Goal: Task Accomplishment & Management: Complete application form

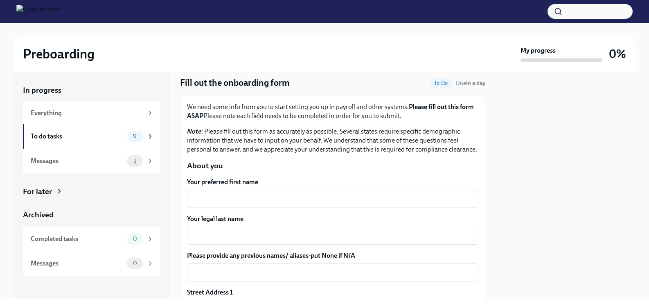
scroll to position [80, 0]
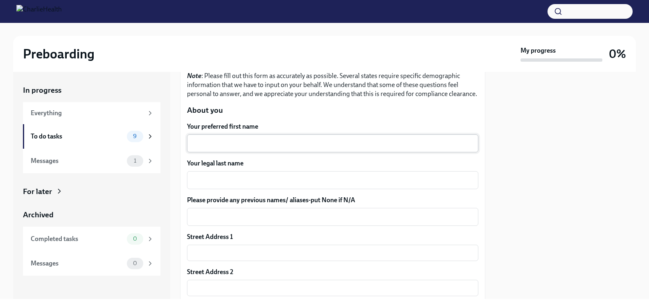
click at [321, 142] on textarea "Your preferred first name" at bounding box center [332, 144] width 281 height 10
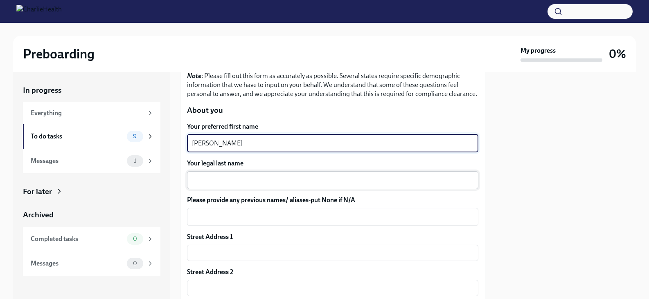
type textarea "Chloe"
click at [317, 179] on textarea "Your legal last name" at bounding box center [332, 181] width 281 height 10
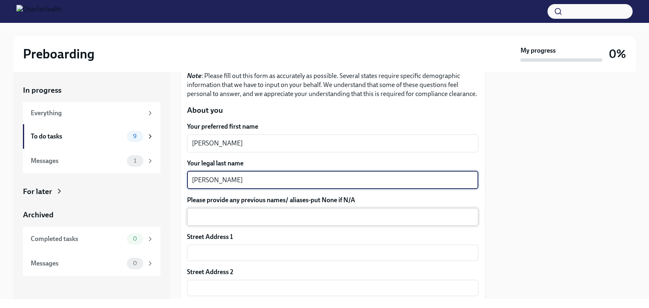
type textarea "Ulmer"
click at [342, 215] on textarea "Please provide any previous names/ aliases-put None if N/A" at bounding box center [332, 217] width 281 height 10
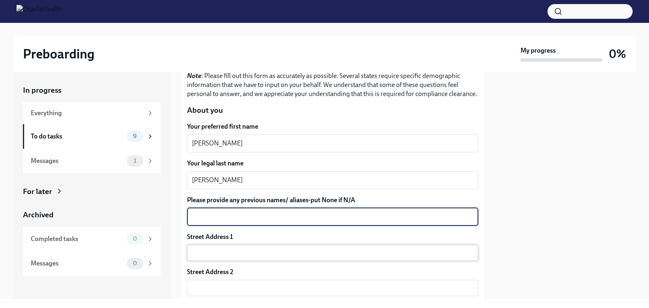
click at [463, 249] on input "text" at bounding box center [332, 253] width 291 height 16
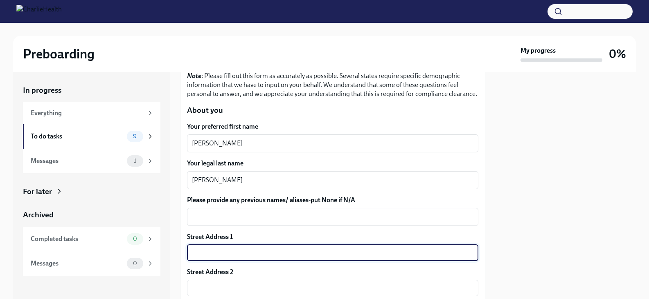
type input "6521 Rosemeadows Dr"
type input "43068"
type input "Reynoldsburg"
type input "OH"
type input "US"
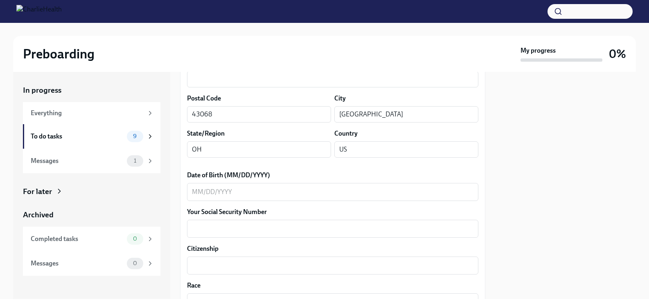
scroll to position [297, 0]
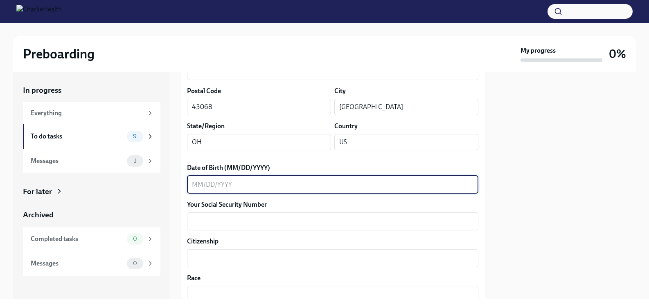
click at [362, 182] on textarea "Date of Birth (MM/DD/YYYY)" at bounding box center [332, 185] width 281 height 10
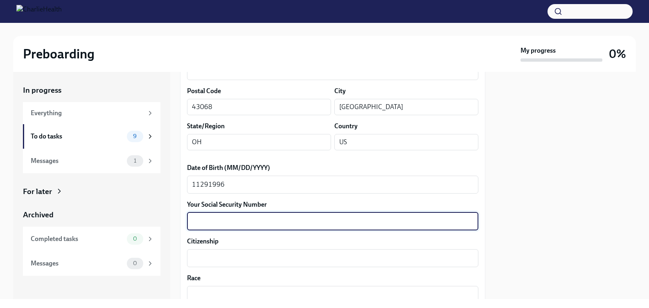
click at [345, 225] on textarea "Your Social Security Number" at bounding box center [332, 222] width 281 height 10
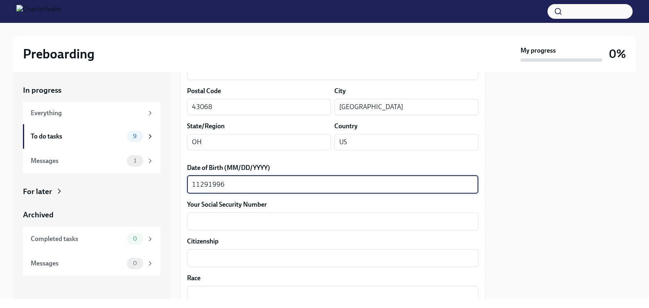
click at [199, 182] on textarea "11291996" at bounding box center [332, 185] width 281 height 10
type textarea "11/29/1996"
click at [236, 217] on textarea "Your Social Security Number" at bounding box center [332, 222] width 281 height 10
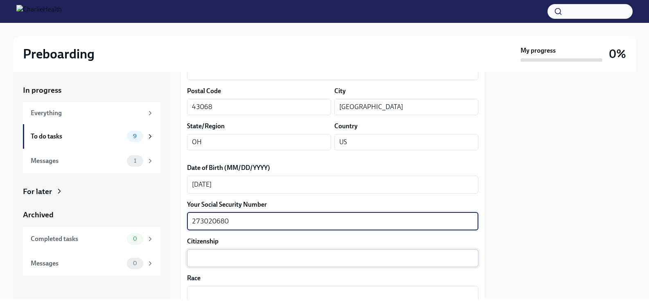
type textarea "273020680"
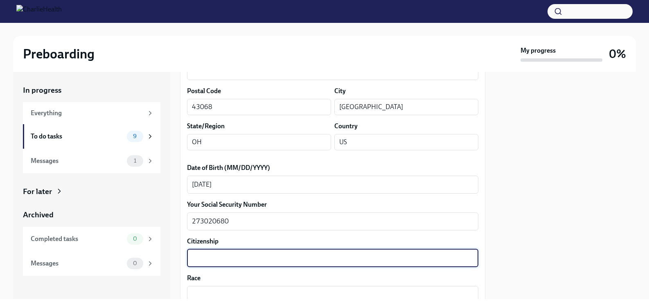
click at [255, 259] on textarea "Citizenship" at bounding box center [332, 259] width 281 height 10
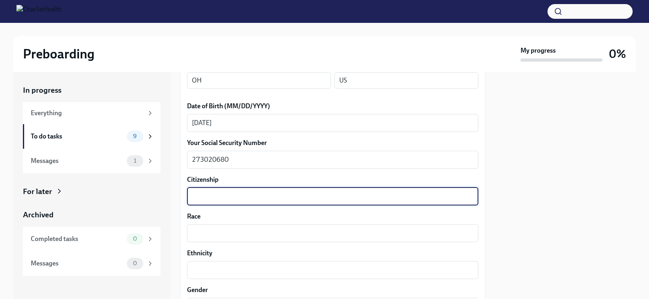
scroll to position [368, 0]
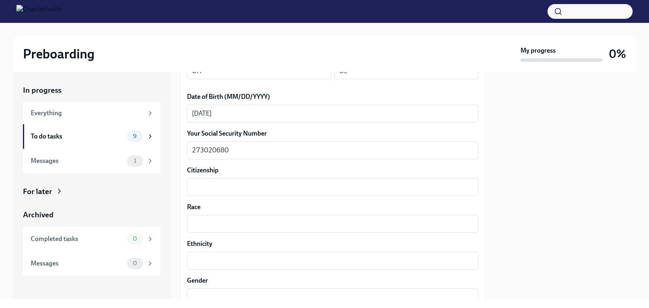
click at [377, 168] on label "Citizenship" at bounding box center [332, 170] width 291 height 9
click at [377, 182] on textarea "Citizenship" at bounding box center [332, 187] width 281 height 10
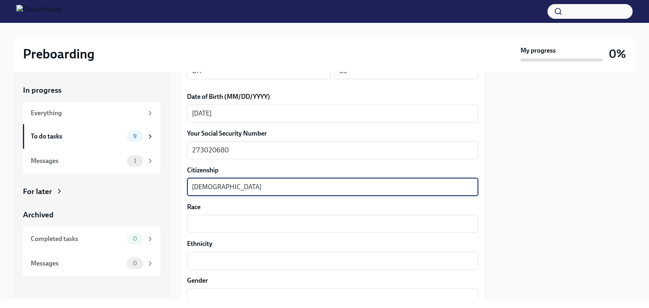
type textarea "United States Citizen"
click at [365, 208] on label "Race" at bounding box center [332, 207] width 291 height 9
click at [365, 219] on textarea "Race" at bounding box center [332, 224] width 281 height 10
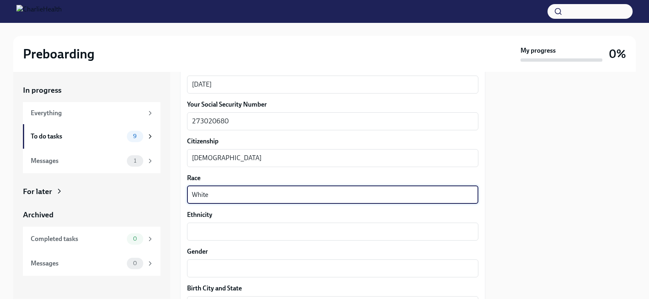
scroll to position [431, 0]
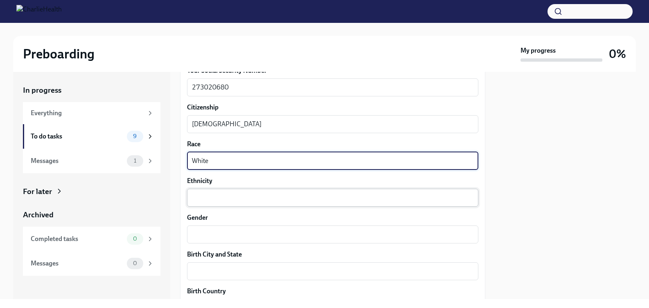
type textarea "White"
click at [367, 200] on textarea "Ethnicity" at bounding box center [332, 198] width 281 height 10
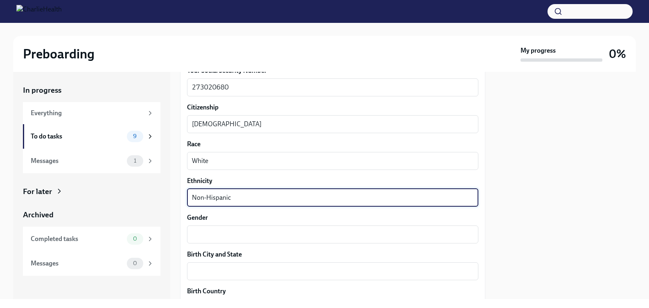
type textarea "Non-Hispanic"
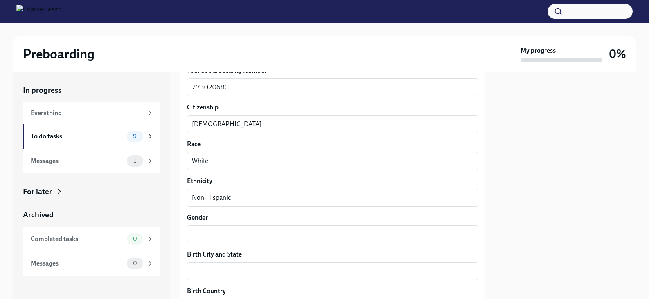
click at [350, 244] on div "Your preferred first name Chloe x ​ Your legal last name Ulmer x ​ Please provi…" at bounding box center [332, 166] width 291 height 789
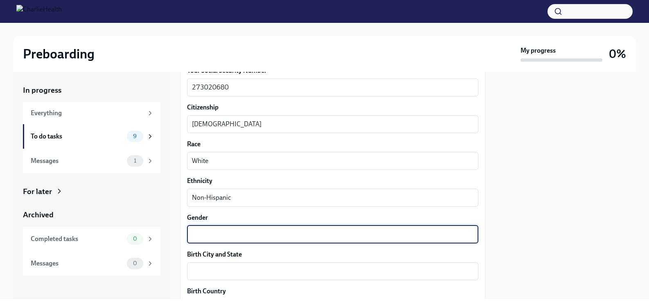
click at [365, 233] on textarea "Gender" at bounding box center [332, 235] width 281 height 10
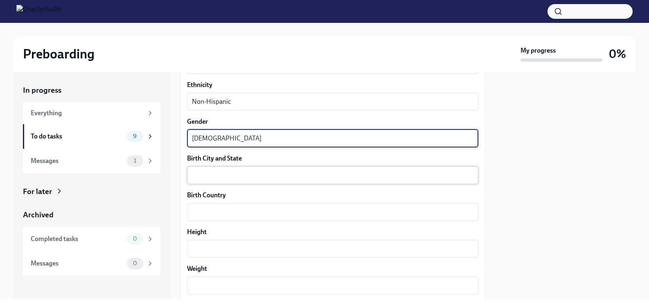
scroll to position [527, 0]
type textarea "Female"
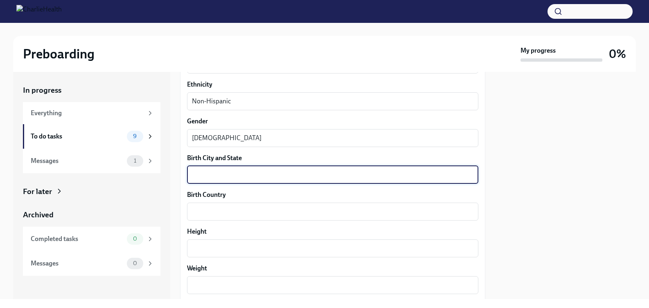
click at [294, 174] on textarea "Birth City and State" at bounding box center [332, 175] width 281 height 10
type textarea "Marion, OH"
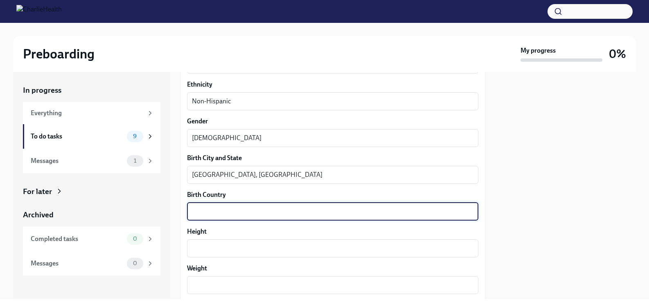
click at [274, 215] on textarea "Birth Country" at bounding box center [332, 212] width 281 height 10
type textarea "United States"
click at [257, 252] on textarea "Height" at bounding box center [332, 249] width 281 height 10
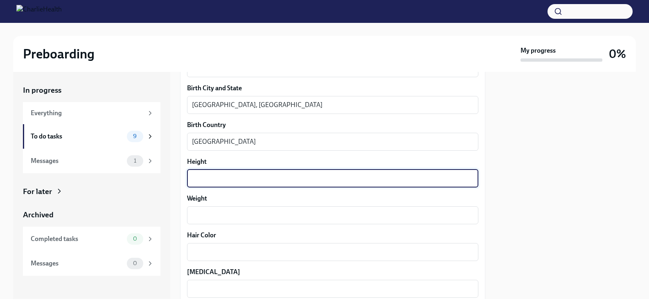
scroll to position [599, 0]
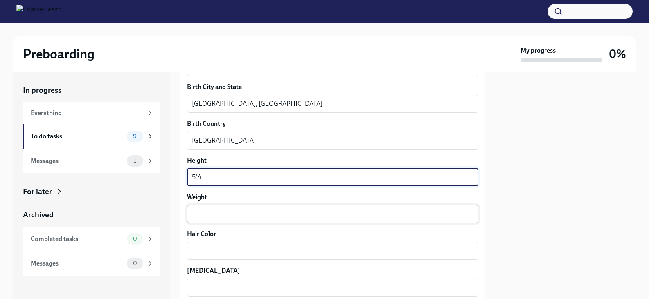
type textarea "5'4"
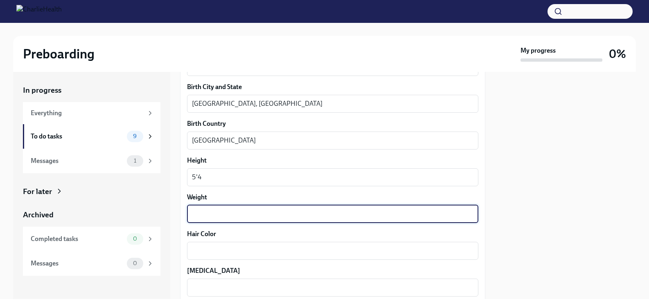
click at [249, 212] on textarea "Weight" at bounding box center [332, 214] width 281 height 10
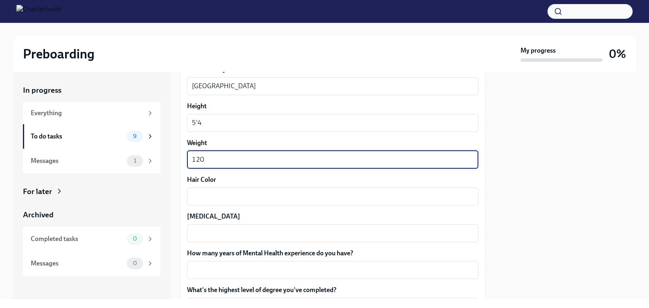
scroll to position [659, 0]
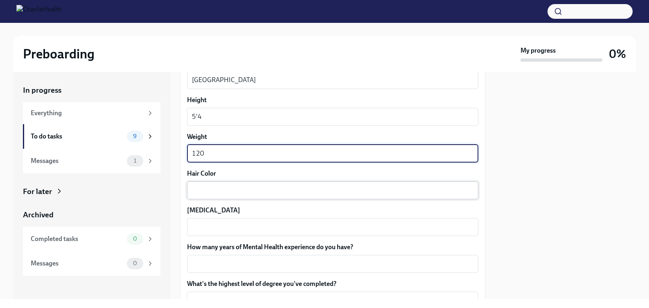
type textarea "120"
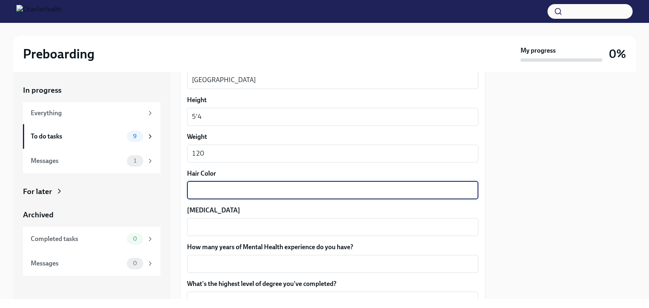
click at [235, 191] on textarea "Hair Color" at bounding box center [332, 191] width 281 height 10
type textarea "Brown"
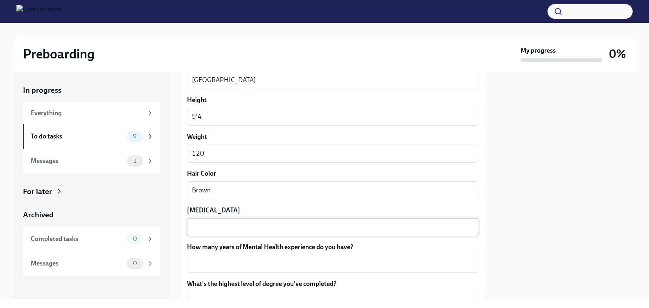
click at [249, 222] on div "x ​" at bounding box center [332, 227] width 291 height 18
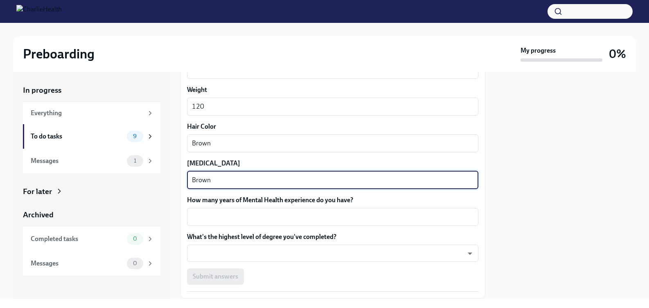
scroll to position [711, 0]
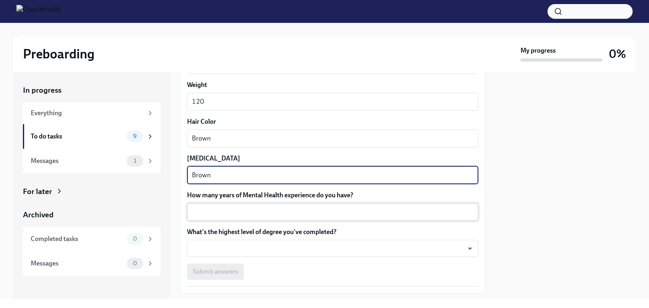
type textarea "Brown"
click at [263, 215] on textarea "How many years of Mental Health experience do you have?" at bounding box center [332, 212] width 281 height 10
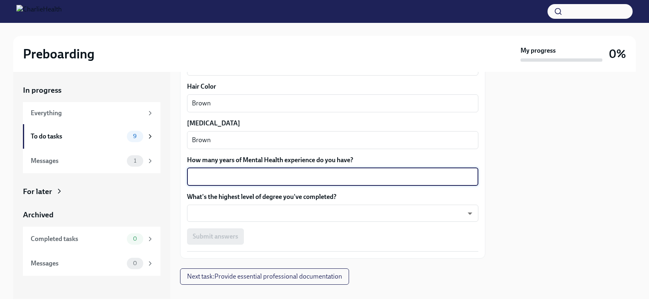
scroll to position [748, 0]
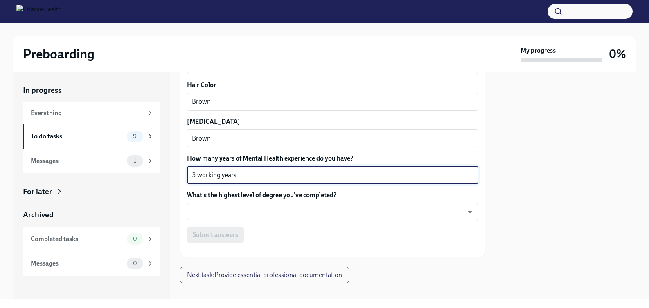
drag, startPoint x: 220, startPoint y: 176, endPoint x: 199, endPoint y: 176, distance: 20.9
click at [199, 176] on textarea "3 working years" at bounding box center [332, 176] width 281 height 10
click at [239, 179] on textarea "3 paid years" at bounding box center [332, 176] width 281 height 10
type textarea "3 paid years; 4 including internship"
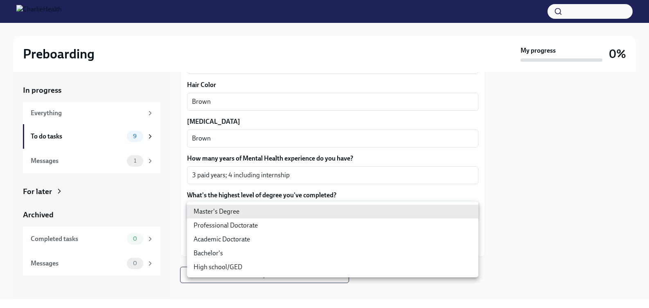
click at [236, 211] on body "Preboarding My progress 0% In progress Everything To do tasks 9 Messages 1 For …" at bounding box center [324, 154] width 649 height 308
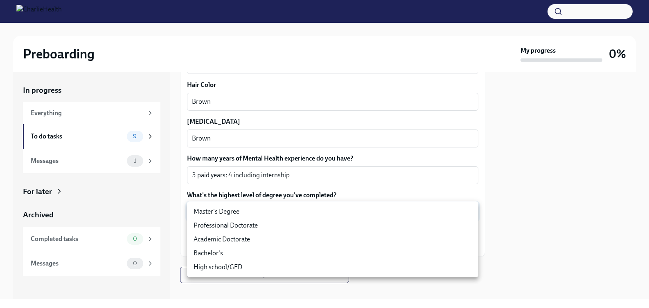
click at [282, 210] on li "Master's Degree" at bounding box center [332, 212] width 291 height 14
type input "2vBr-ghkD"
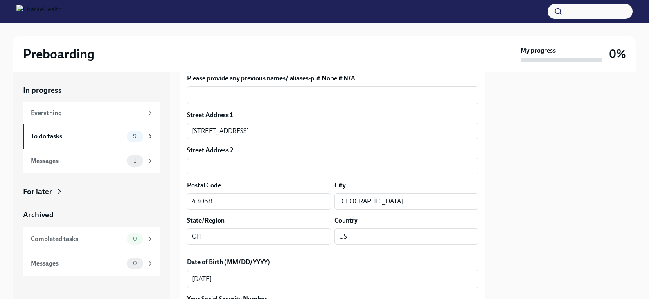
scroll to position [201, 0]
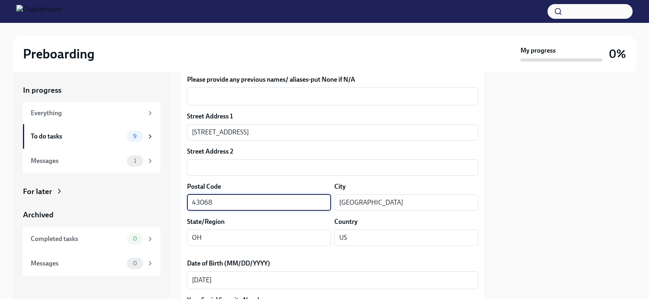
click at [306, 207] on input "43068" at bounding box center [259, 203] width 144 height 16
type input "43068"
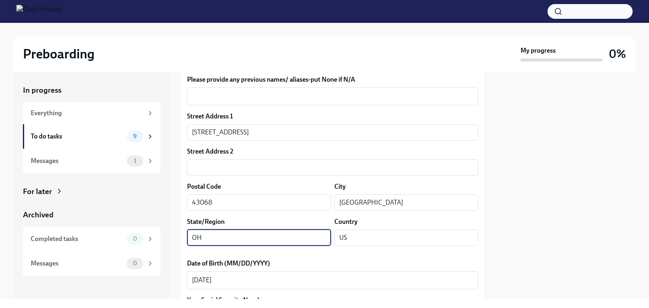
click at [214, 238] on input "OH" at bounding box center [259, 238] width 144 height 16
type input "OH"
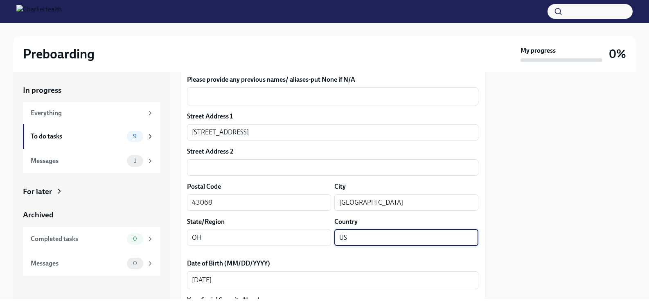
click at [363, 240] on input "US" at bounding box center [406, 238] width 144 height 16
type input "United States"
click at [395, 205] on input "Reynoldsburg" at bounding box center [406, 203] width 144 height 16
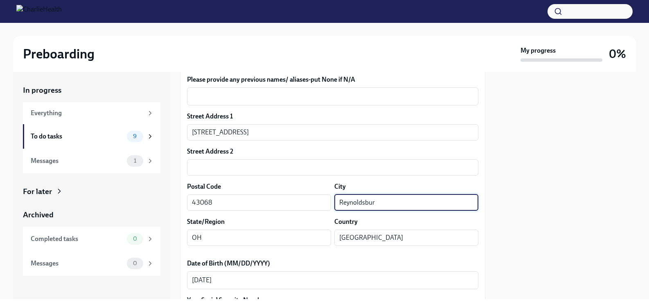
type input "Reynoldsburg"
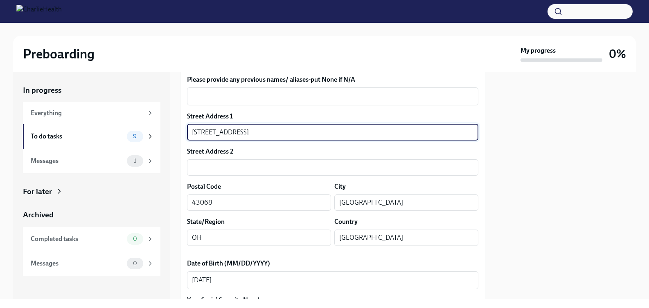
click at [345, 137] on input "6521 Rosemeadows Dr" at bounding box center [332, 132] width 291 height 16
type input "6521 Rosemeadows Dr"
click at [366, 151] on div "Street Address 2" at bounding box center [332, 151] width 291 height 9
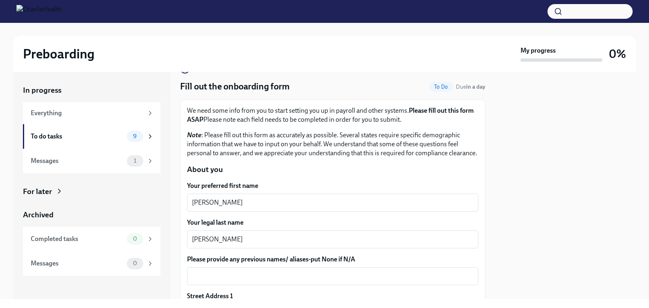
scroll to position [22, 0]
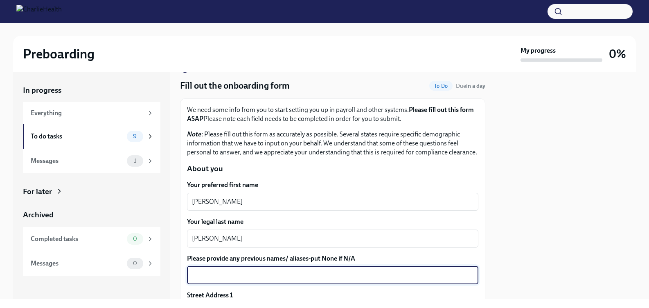
click at [349, 279] on textarea "Please provide any previous names/ aliases-put None if N/A" at bounding box center [332, 276] width 281 height 10
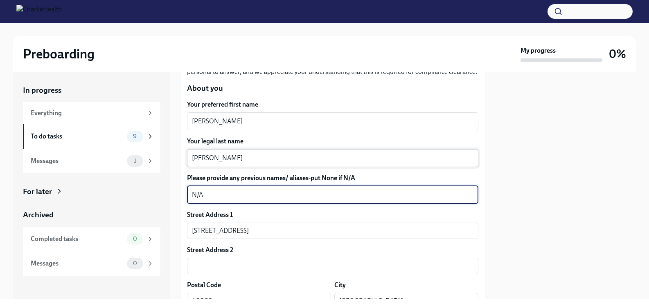
scroll to position [107, 0]
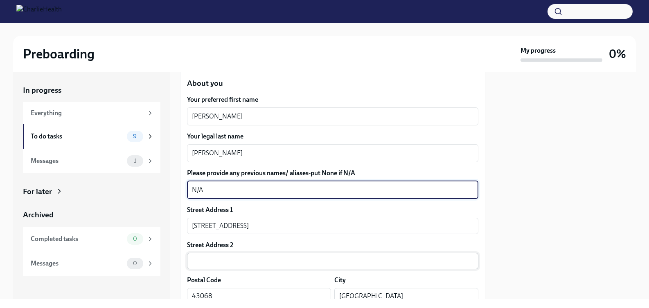
type textarea "N/A"
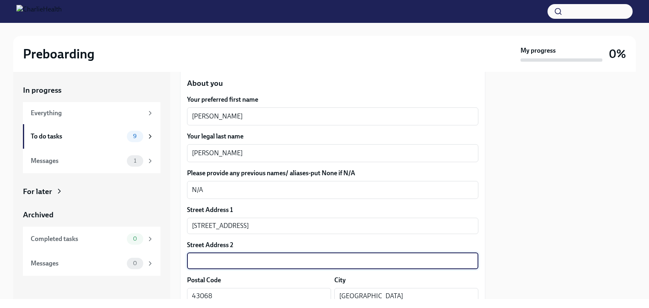
click at [336, 259] on input "text" at bounding box center [332, 261] width 291 height 16
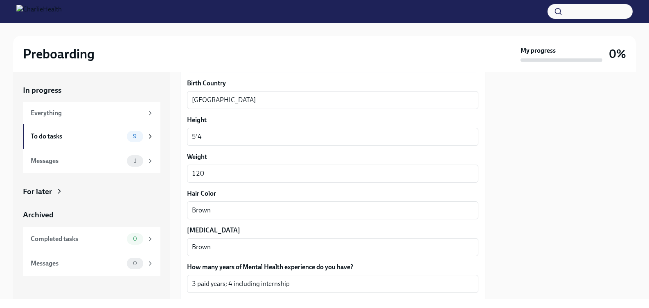
scroll to position [758, 0]
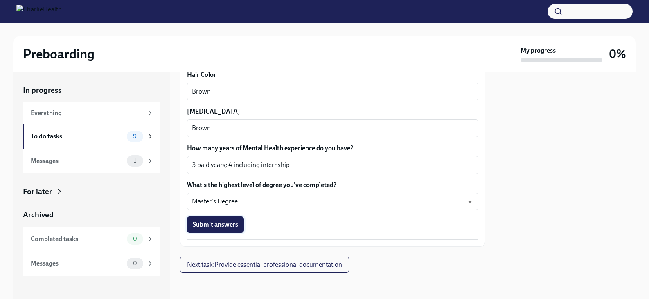
type input "N/A"
click at [234, 224] on span "Submit answers" at bounding box center [215, 225] width 45 height 8
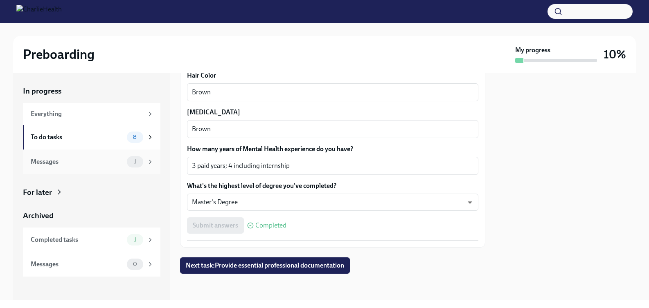
click at [148, 165] on icon at bounding box center [149, 161] width 7 height 7
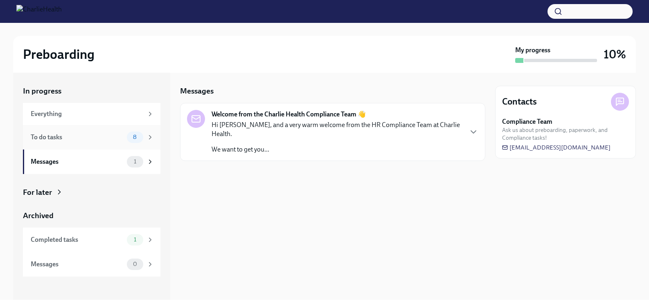
click at [125, 125] on div "To do tasks 8" at bounding box center [91, 137] width 137 height 25
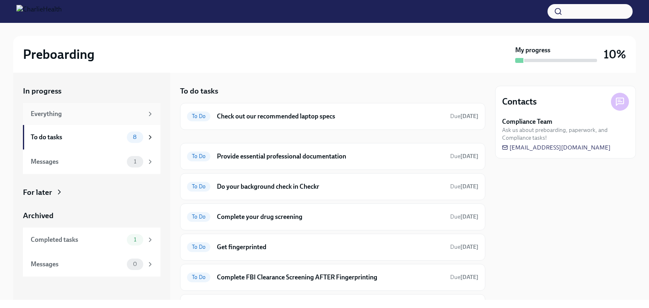
click at [126, 117] on div "Everything" at bounding box center [87, 114] width 113 height 9
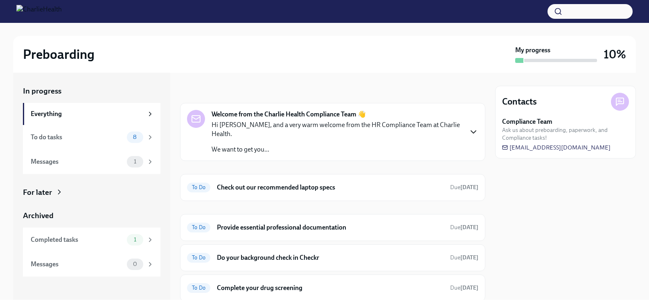
click at [473, 127] on icon "button" at bounding box center [473, 132] width 10 height 10
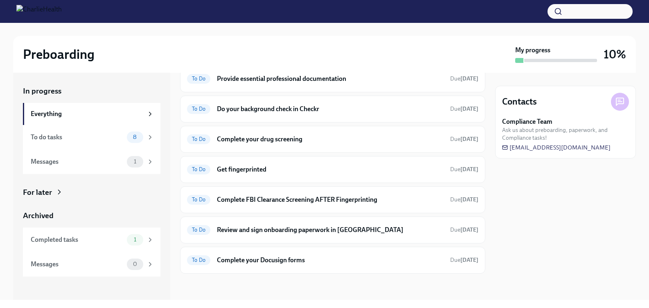
scroll to position [336, 0]
click at [356, 114] on div "To Do Do your background check in Checkr Due tomorrow" at bounding box center [332, 109] width 291 height 13
